Goal: Task Accomplishment & Management: Manage account settings

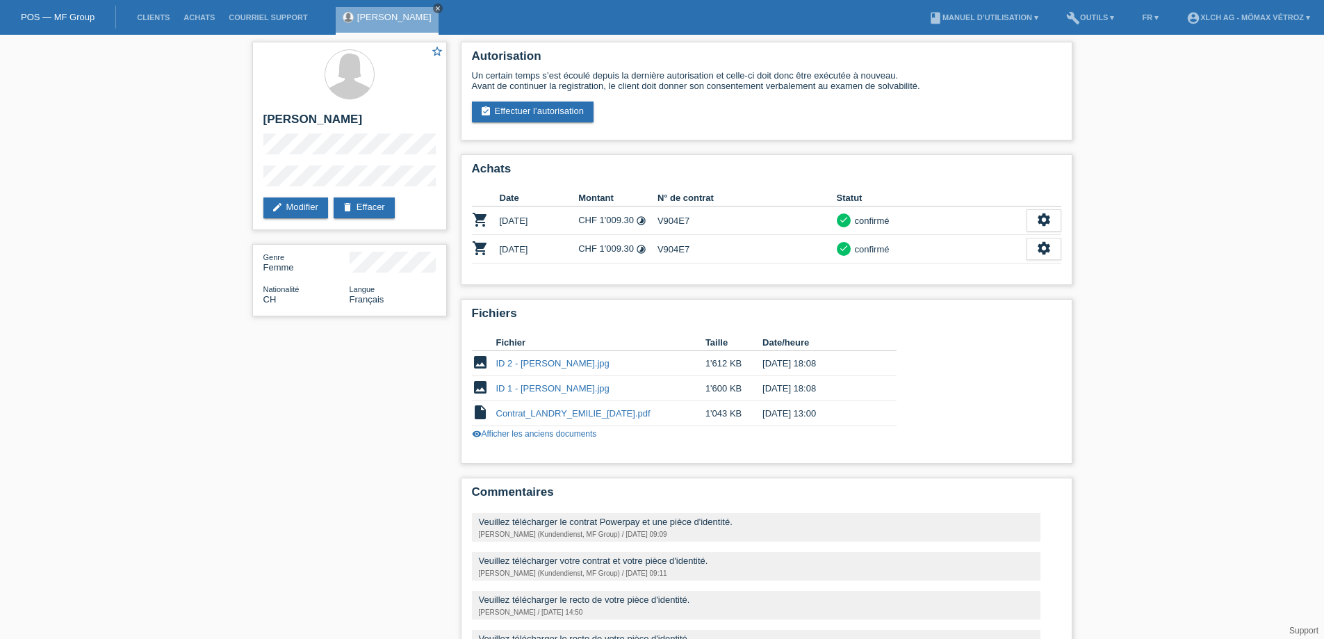
click at [434, 8] on icon "close" at bounding box center [437, 8] width 7 height 7
click at [154, 13] on li "Clients" at bounding box center [153, 17] width 47 height 35
click at [154, 17] on link "Clients" at bounding box center [153, 17] width 47 height 8
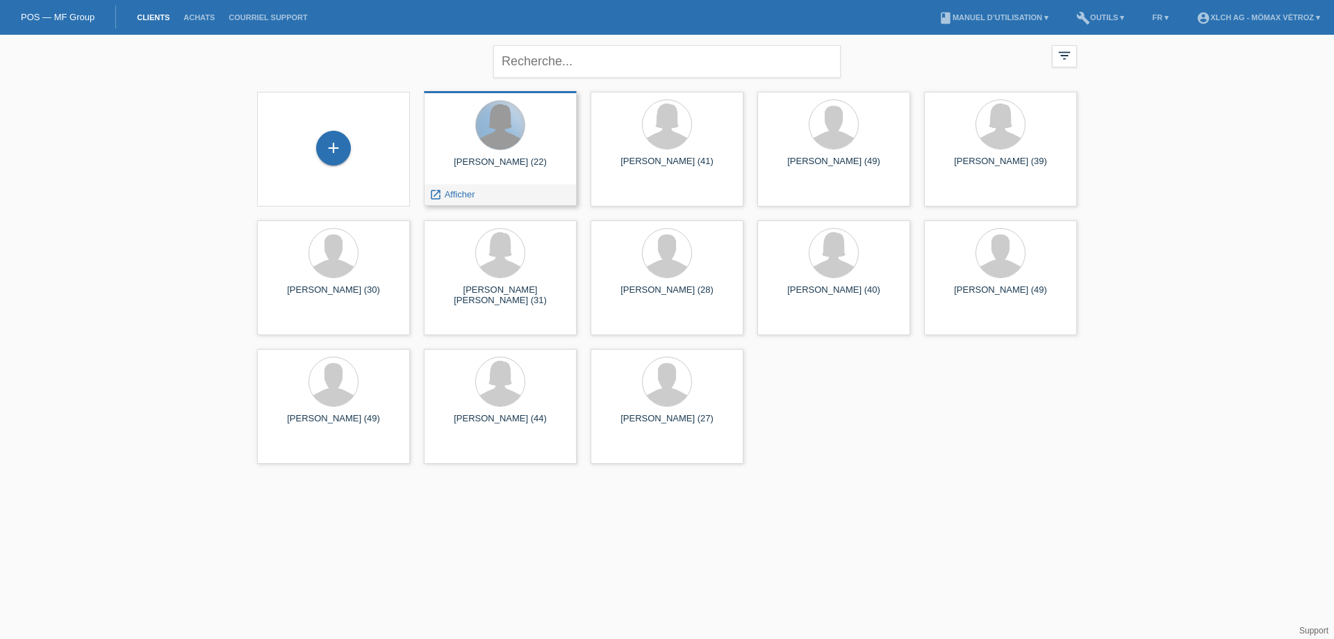
click at [493, 144] on div at bounding box center [500, 125] width 49 height 49
click at [461, 193] on span "Afficher" at bounding box center [460, 194] width 31 height 10
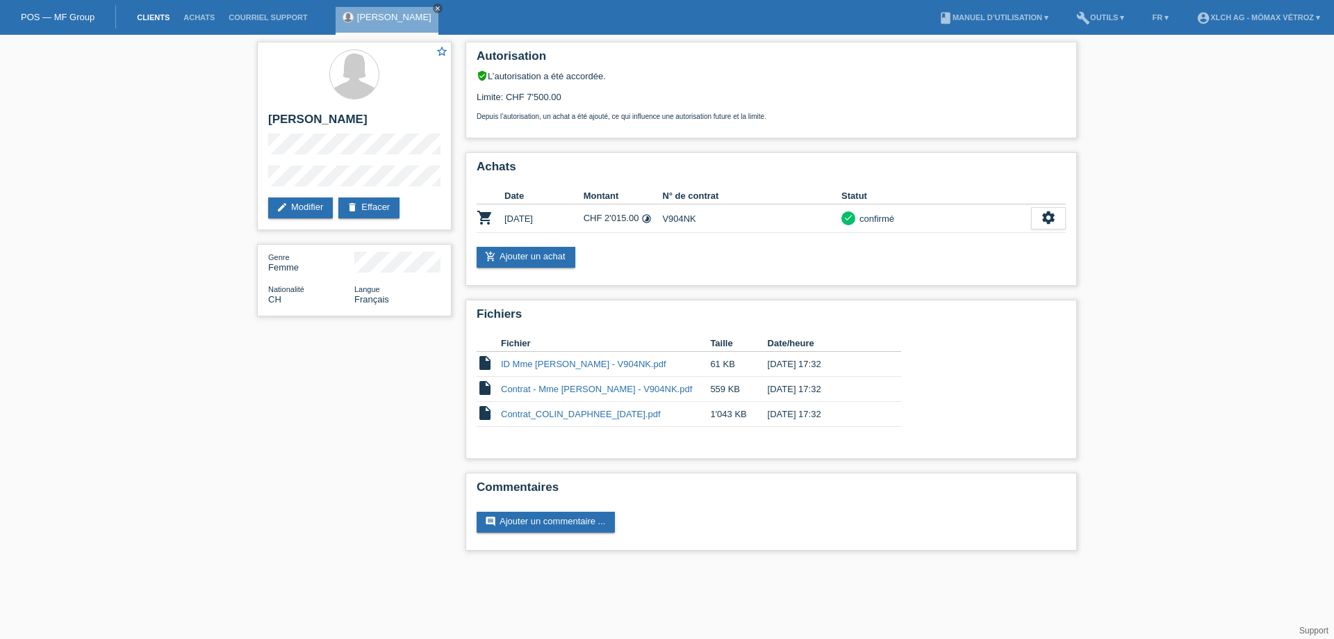
click at [133, 15] on link "Clients" at bounding box center [153, 17] width 47 height 8
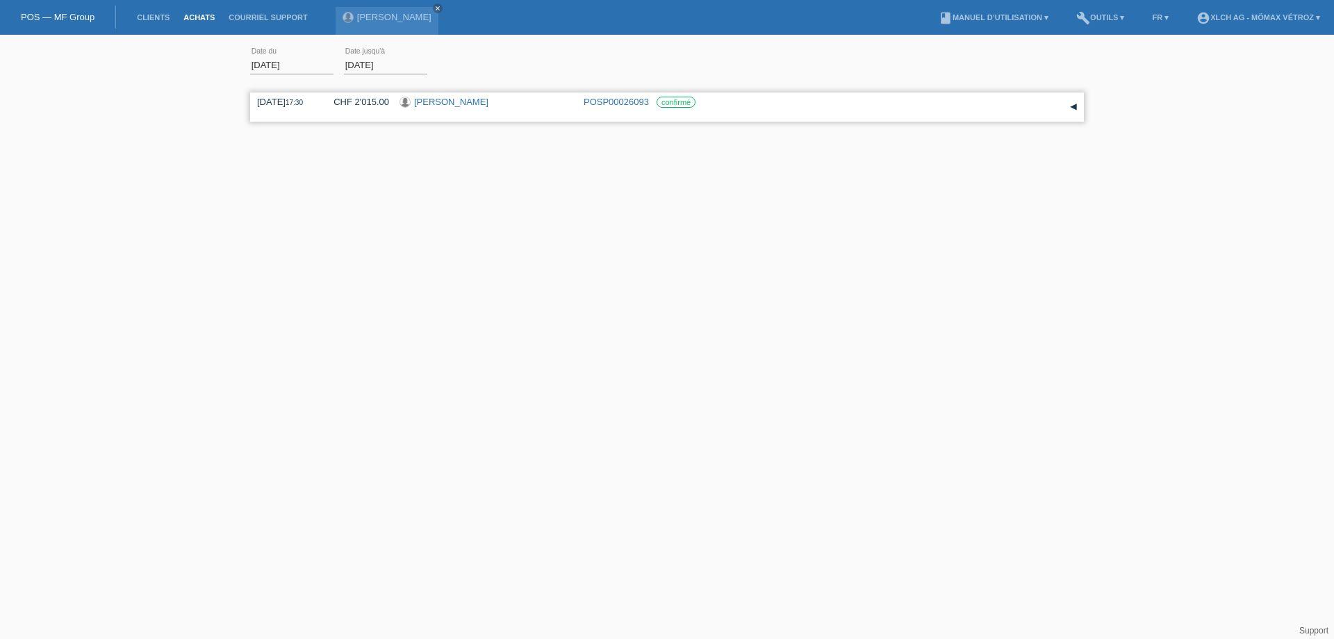
click at [616, 106] on link "POSP00026093" at bounding box center [616, 102] width 65 height 10
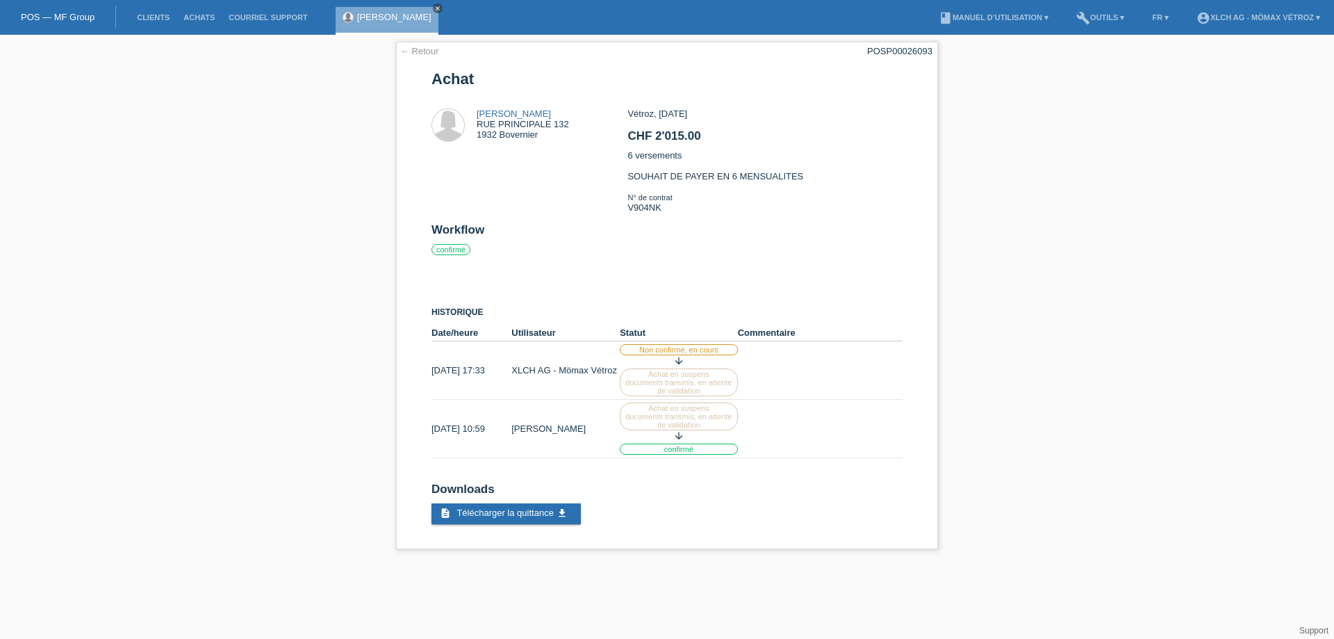
click at [437, 7] on icon "close" at bounding box center [437, 8] width 7 height 7
click at [150, 17] on link "Clients" at bounding box center [153, 17] width 47 height 8
